Goal: Use online tool/utility

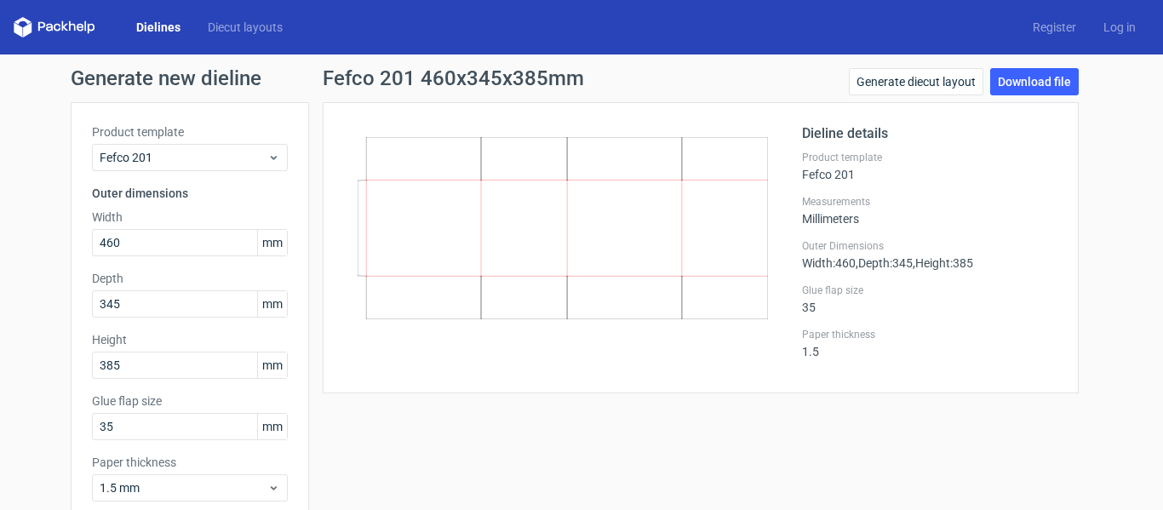
scroll to position [70, 0]
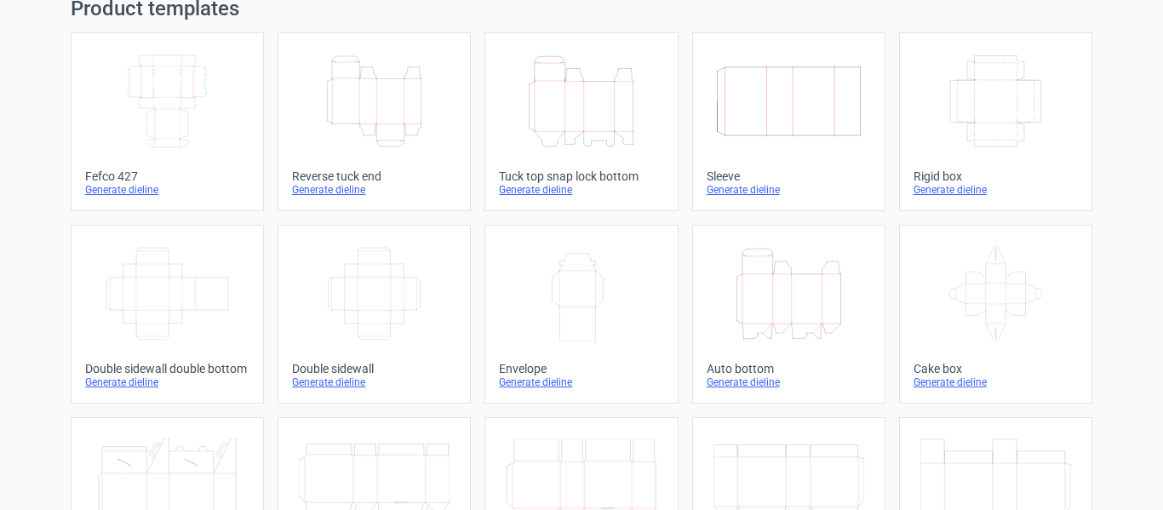
click at [766, 146] on icon "Width Depth Height" at bounding box center [789, 101] width 151 height 95
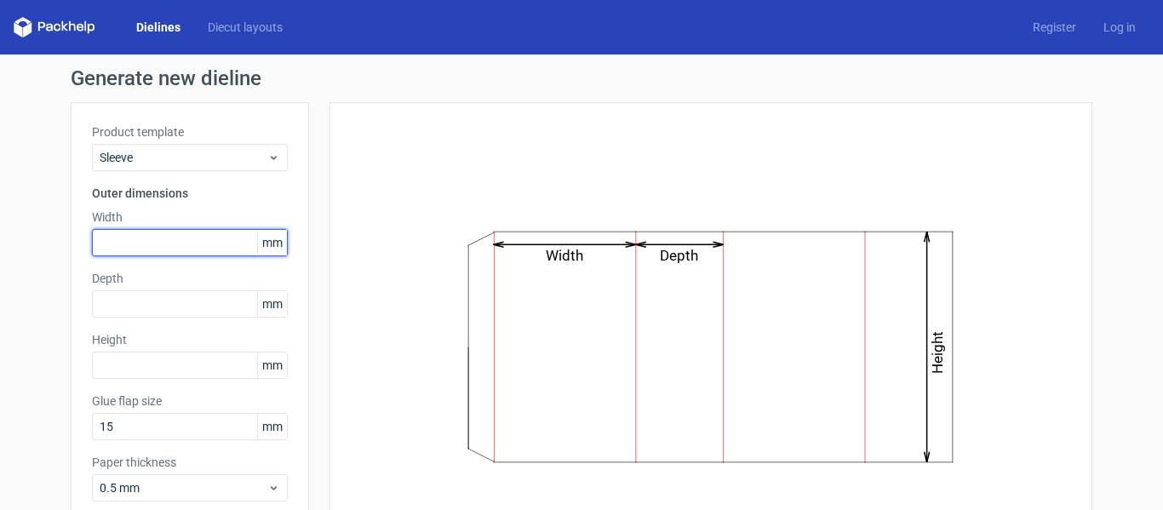
click at [200, 248] on input "text" at bounding box center [190, 242] width 196 height 27
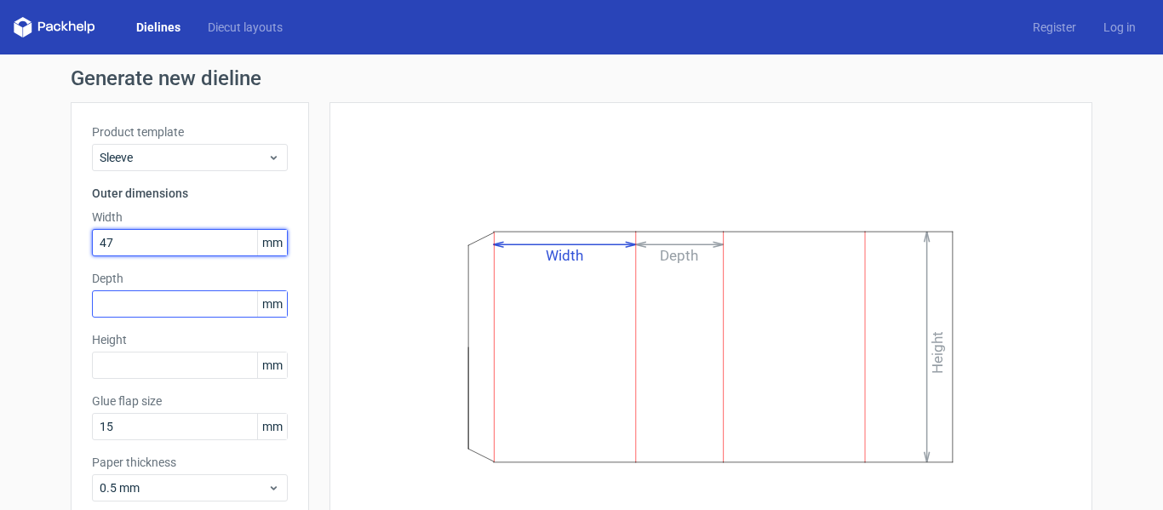
type input "47"
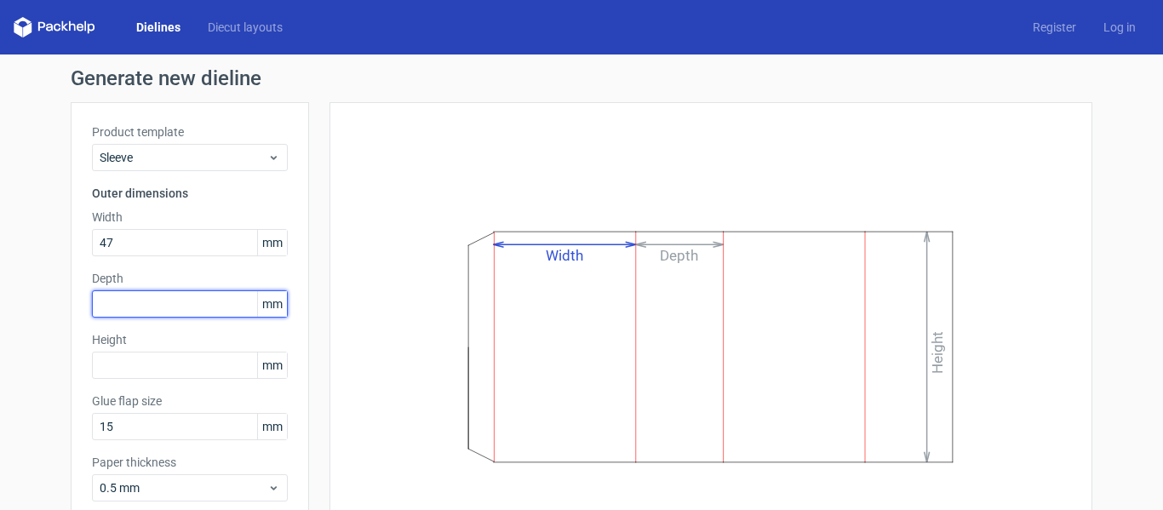
click at [174, 301] on input "text" at bounding box center [190, 303] width 196 height 27
type input "12"
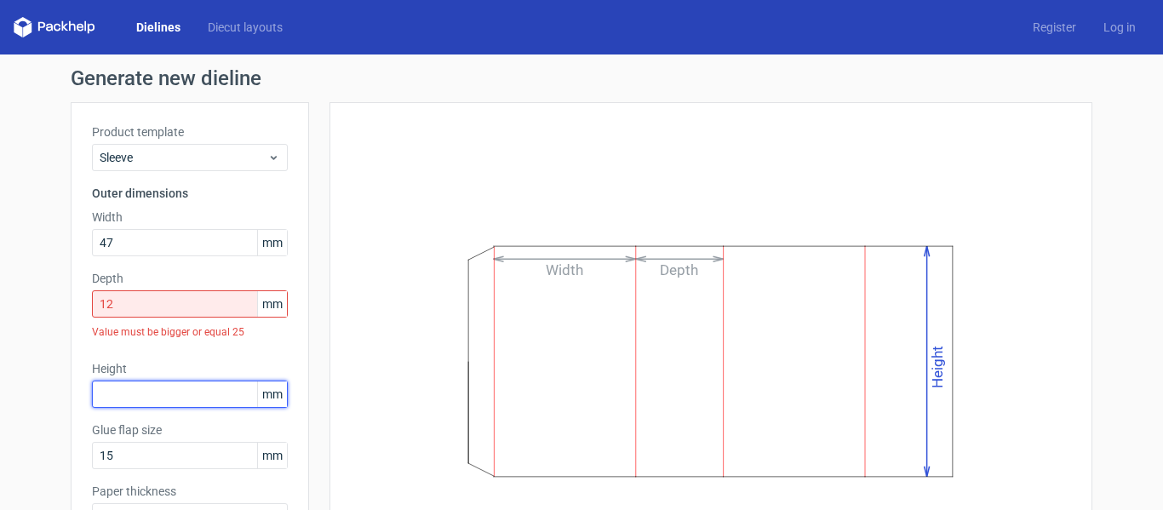
click at [160, 364] on div "Height mm" at bounding box center [190, 384] width 196 height 48
type input "36"
click at [157, 302] on input "12" at bounding box center [190, 303] width 196 height 27
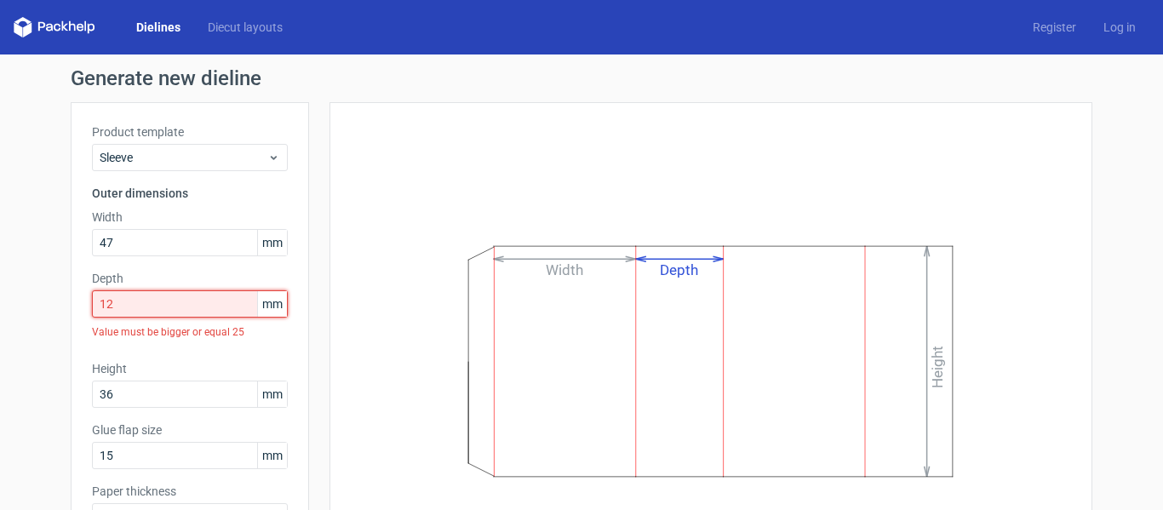
click at [157, 302] on input "12" at bounding box center [190, 303] width 196 height 27
type input "1"
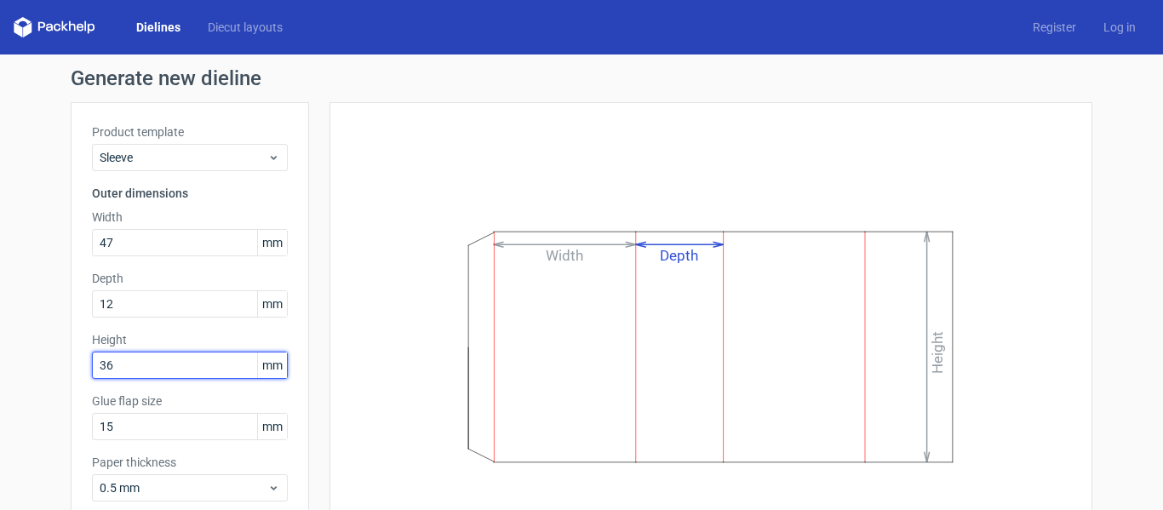
click at [199, 370] on div "Height 36 mm" at bounding box center [190, 355] width 196 height 48
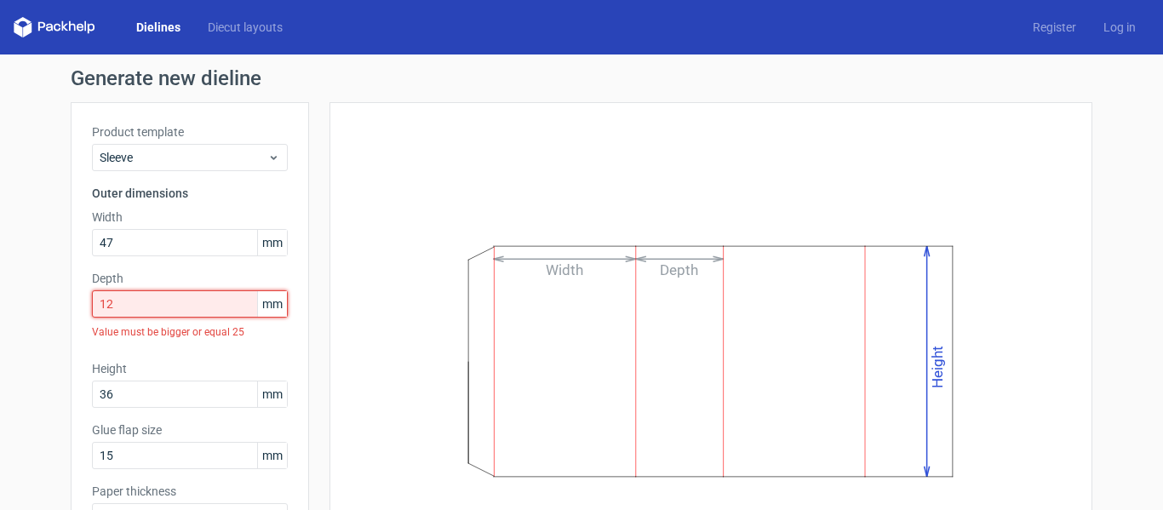
click at [211, 300] on input "12" at bounding box center [190, 303] width 196 height 27
type input "1"
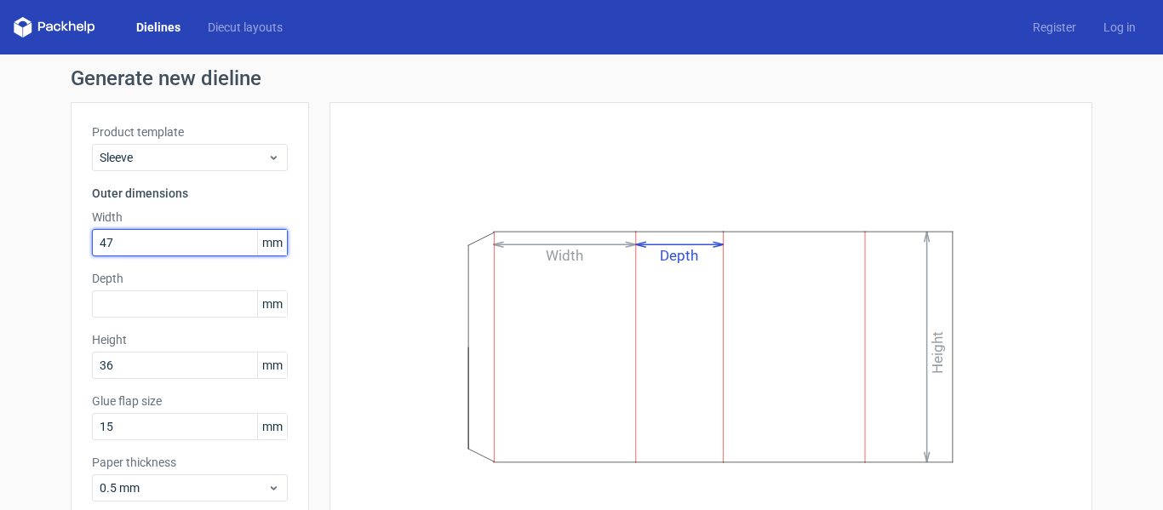
click at [156, 240] on input "47" at bounding box center [190, 242] width 196 height 27
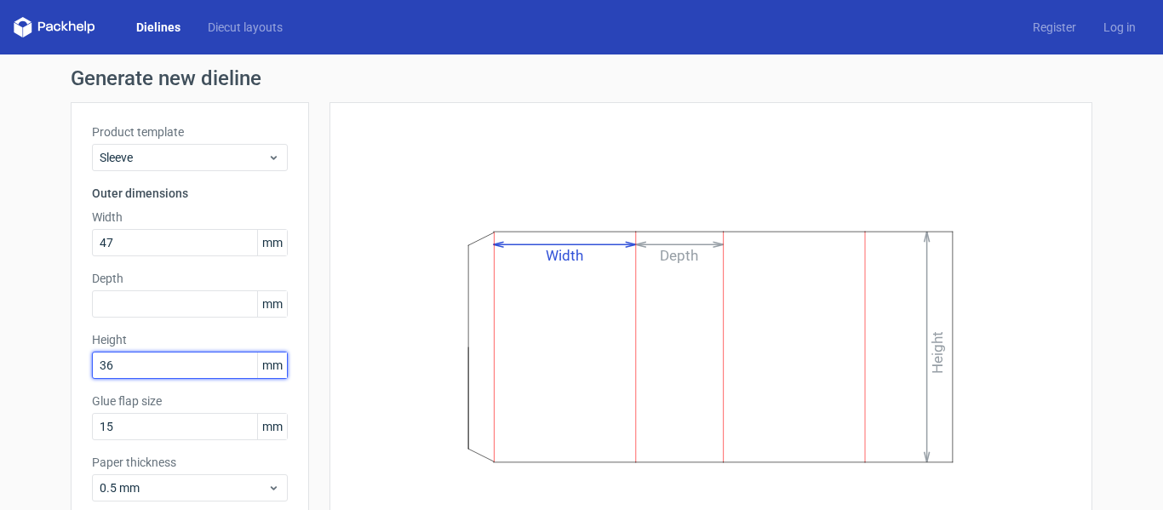
click at [140, 366] on input "36" at bounding box center [190, 365] width 196 height 27
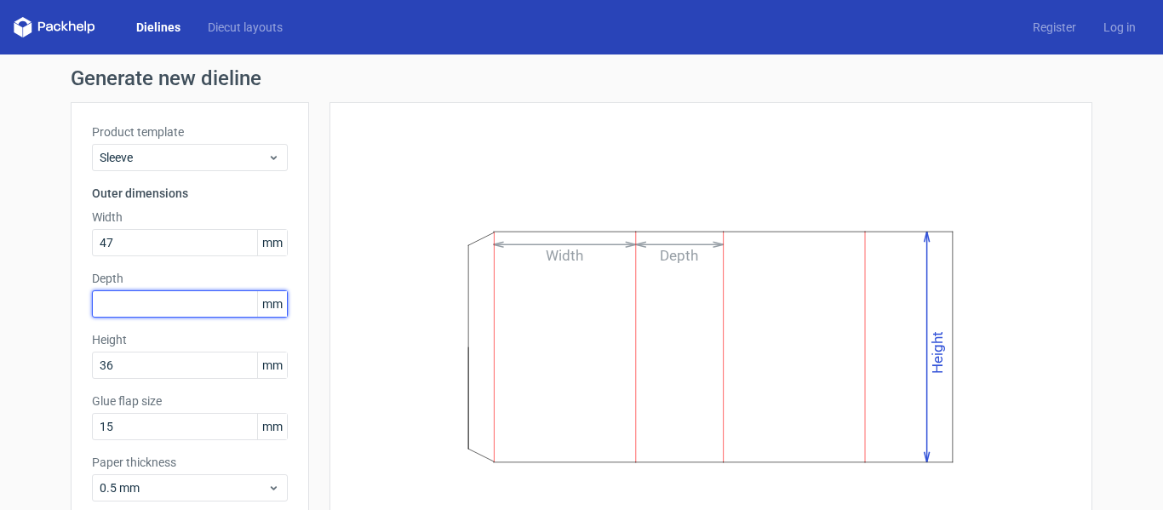
click at [163, 295] on input "text" at bounding box center [190, 303] width 196 height 27
type input "36"
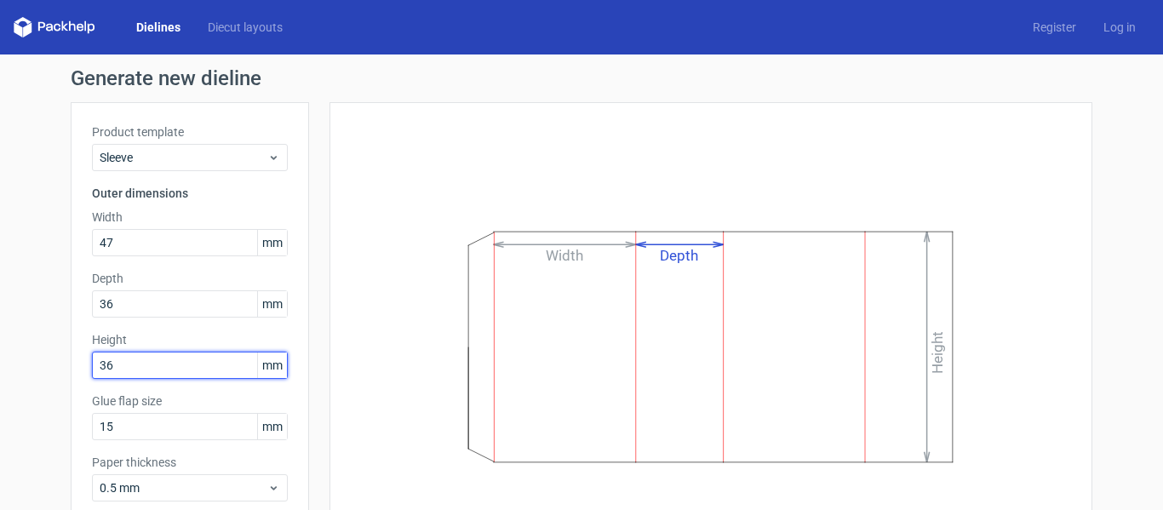
click at [143, 360] on input "36" at bounding box center [190, 365] width 196 height 27
click at [143, 362] on input "36" at bounding box center [190, 365] width 196 height 27
